Goal: Browse casually

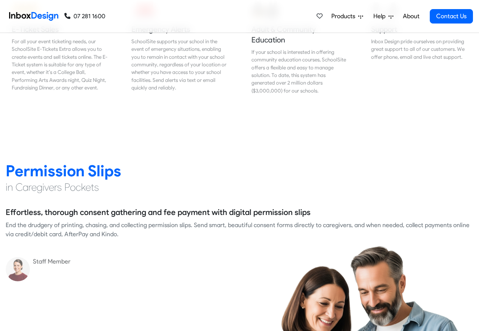
scroll to position [954, 0]
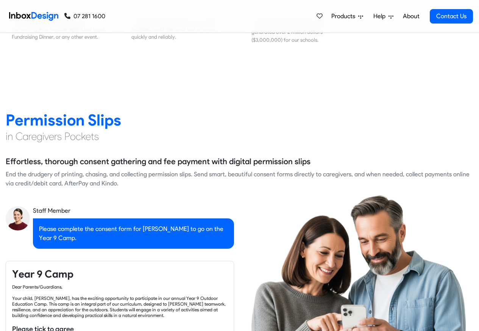
checkbox input "true"
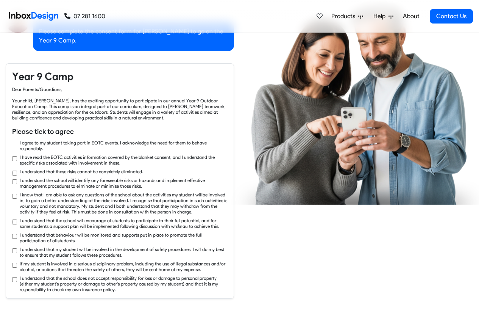
checkbox input "true"
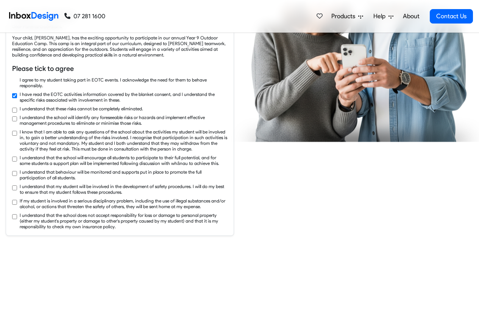
checkbox input "true"
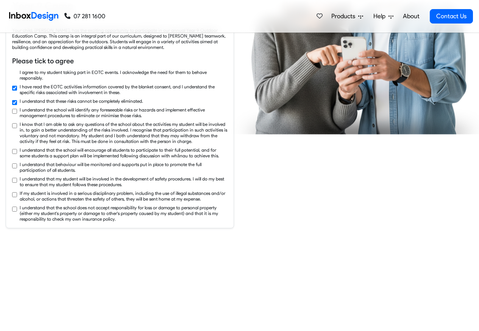
checkbox input "true"
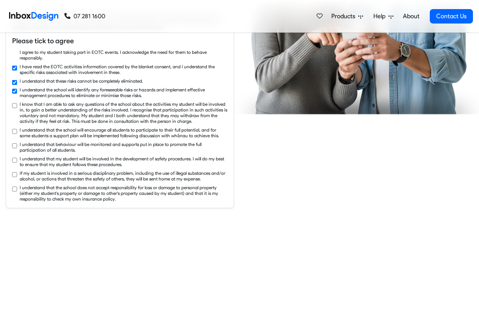
checkbox input "true"
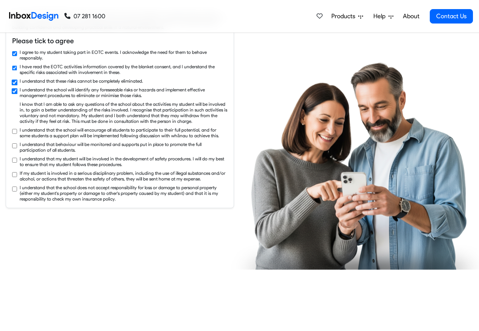
checkbox input "true"
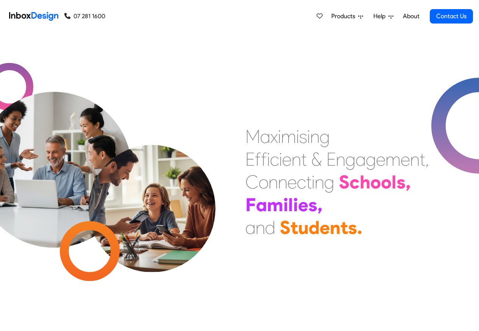
click at [153, 147] on img at bounding box center [152, 192] width 159 height 159
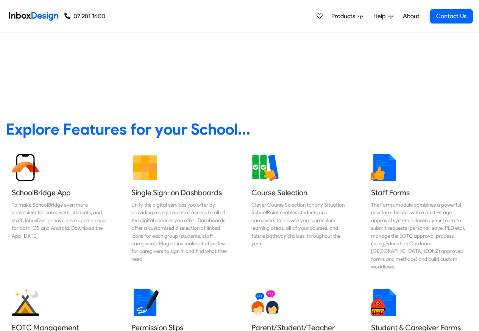
scroll to position [273, 0]
